Goal: Task Accomplishment & Management: Use online tool/utility

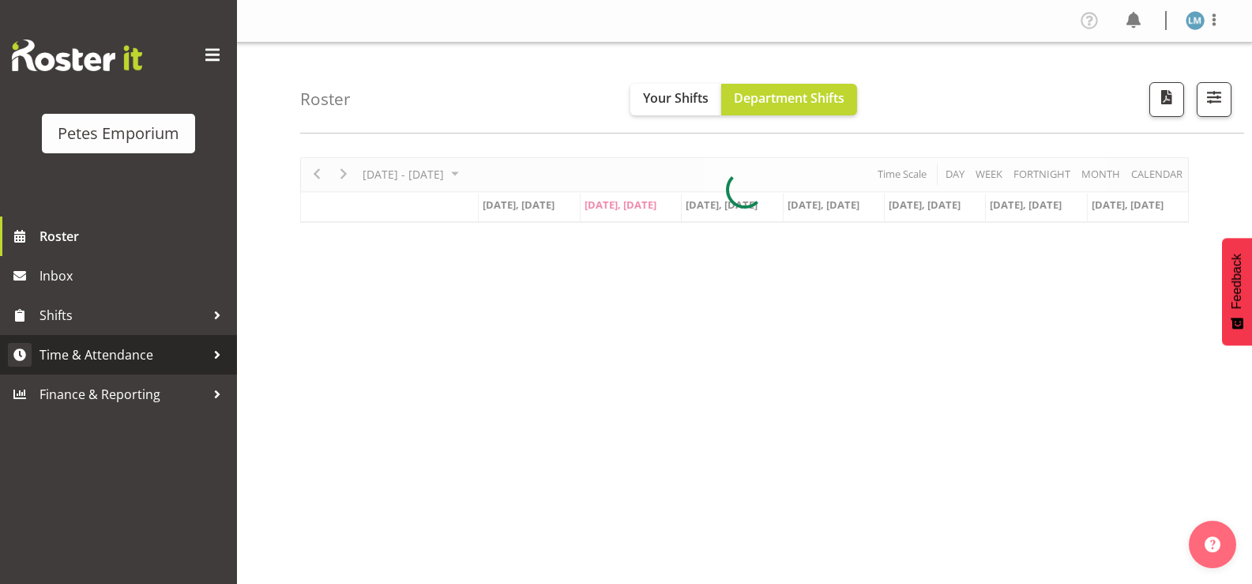
click at [175, 356] on span "Time & Attendance" at bounding box center [122, 355] width 166 height 24
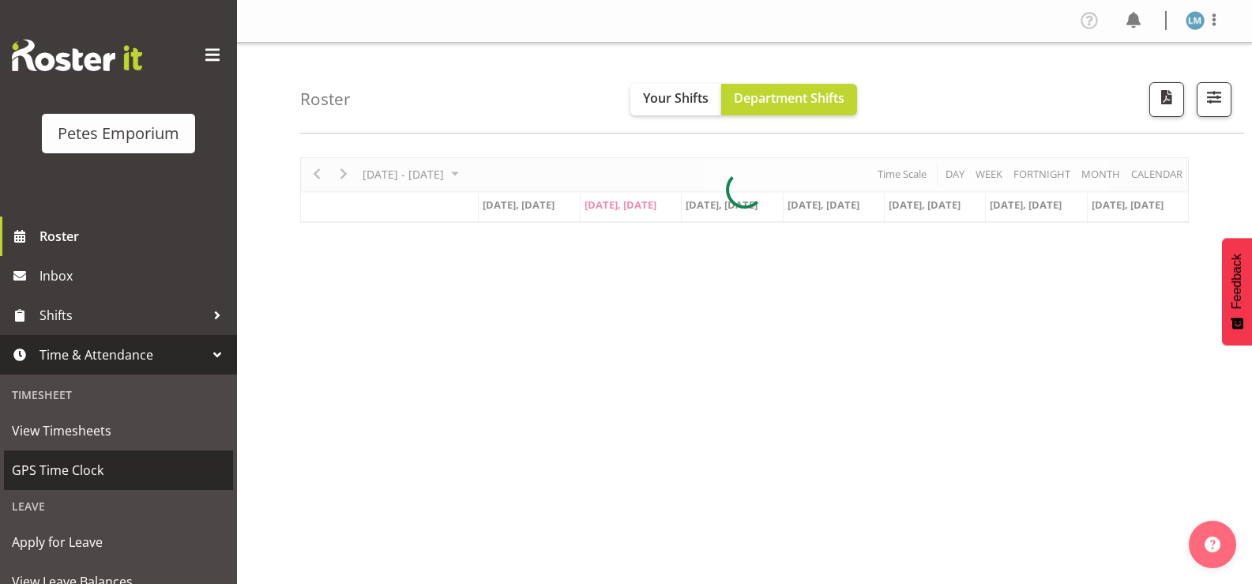
click at [145, 480] on span "GPS Time Clock" at bounding box center [118, 470] width 213 height 24
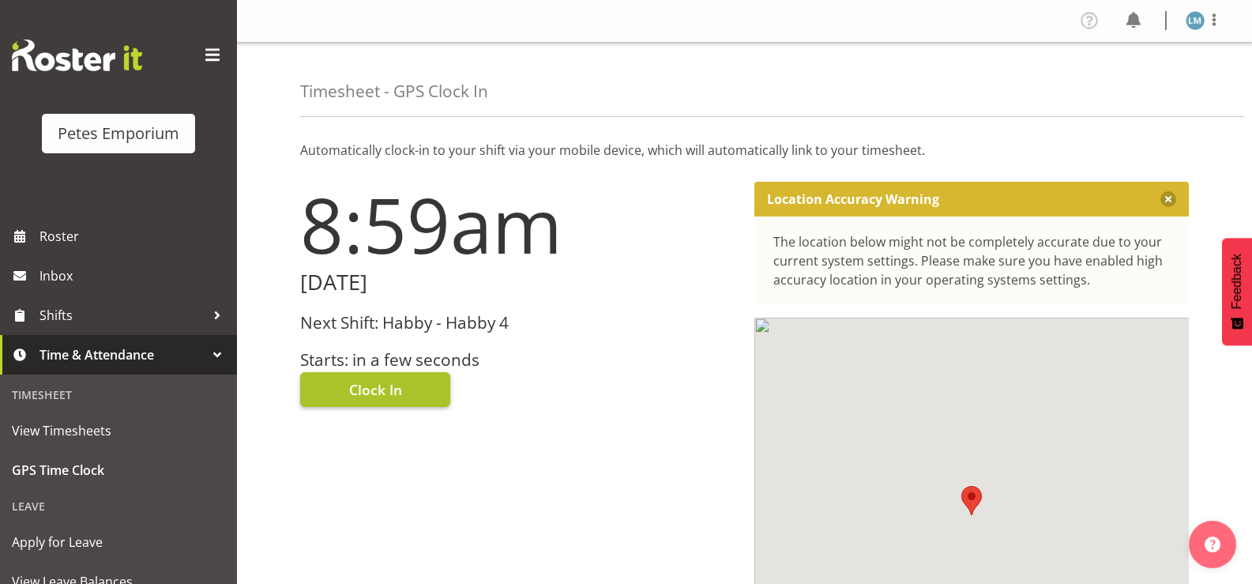
click at [405, 392] on button "Clock In" at bounding box center [375, 389] width 150 height 35
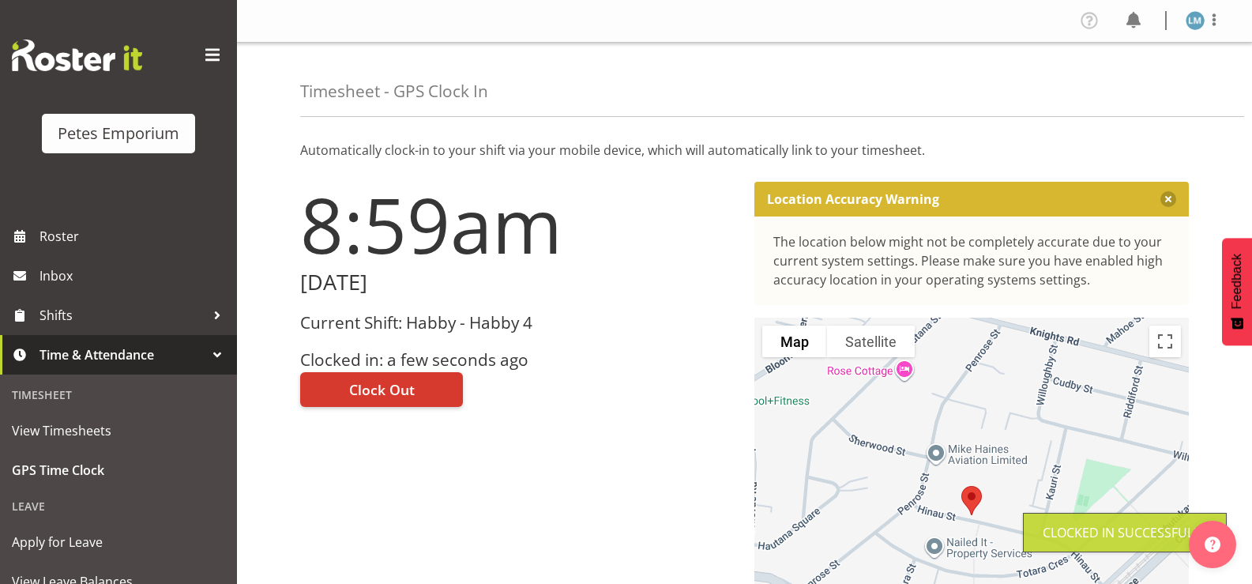
click at [1199, 19] on img at bounding box center [1194, 20] width 19 height 19
click at [1138, 92] on link "Log Out" at bounding box center [1148, 83] width 152 height 28
